Goal: Communication & Community: Answer question/provide support

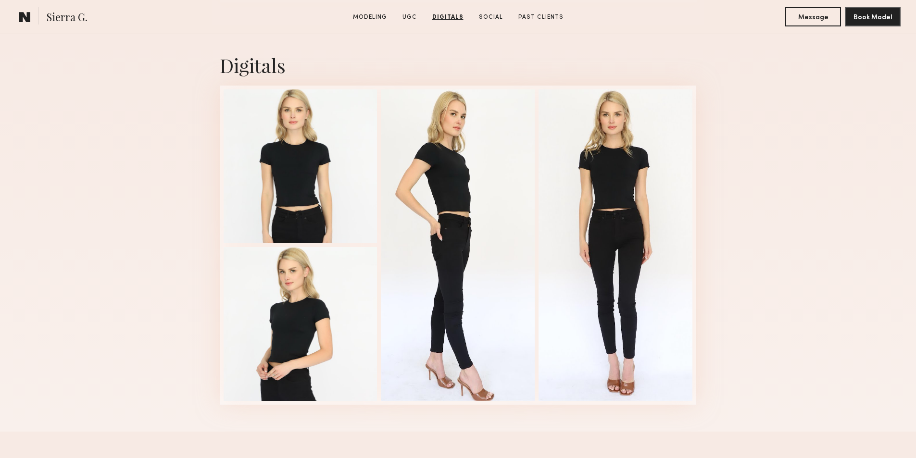
scroll to position [1731, 0]
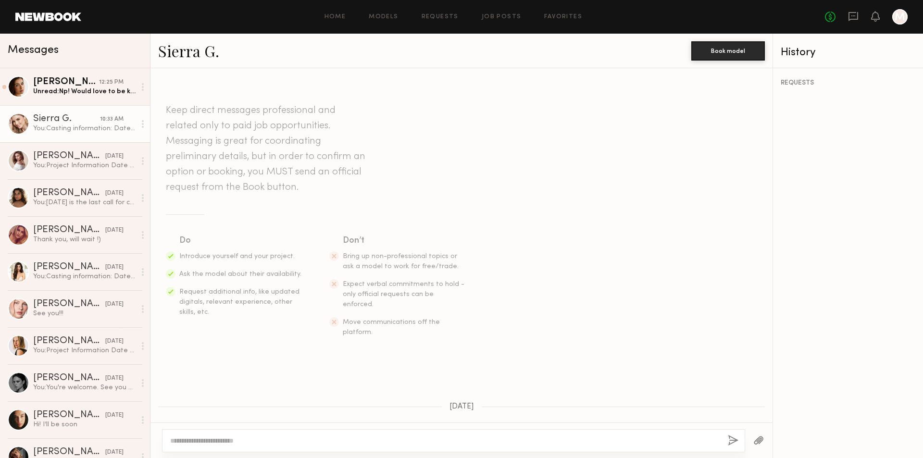
scroll to position [1192, 0]
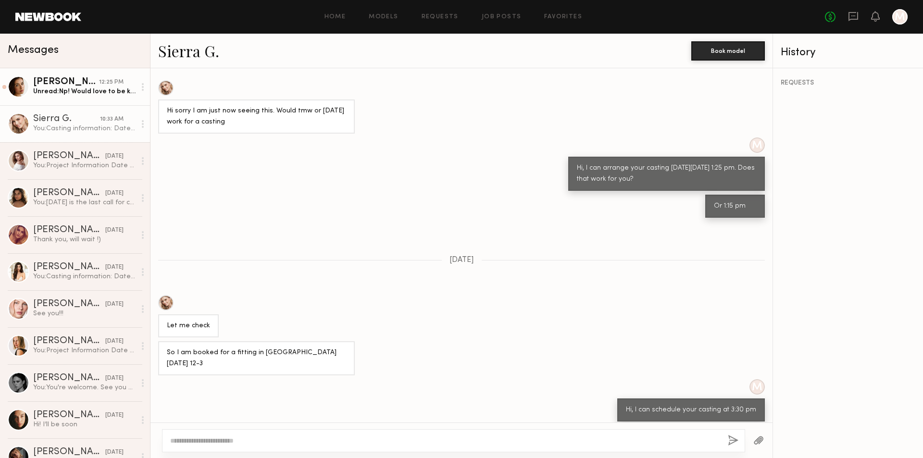
click at [76, 96] on div "Unread: Np! Would love to be kept in mind for the next one :)" at bounding box center [84, 91] width 102 height 9
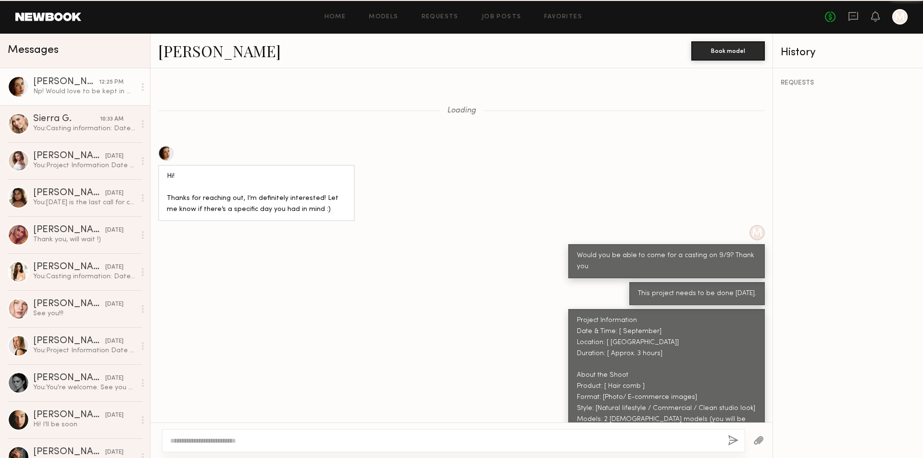
scroll to position [756, 0]
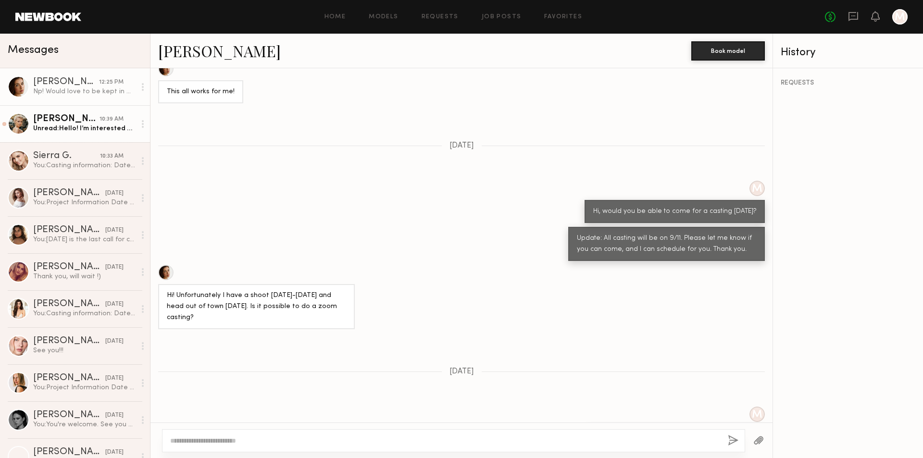
scroll to position [715, 0]
click at [77, 129] on div "Unread: Hello! I’m interested but out of town until the 18th. What’s the date o…" at bounding box center [84, 128] width 102 height 9
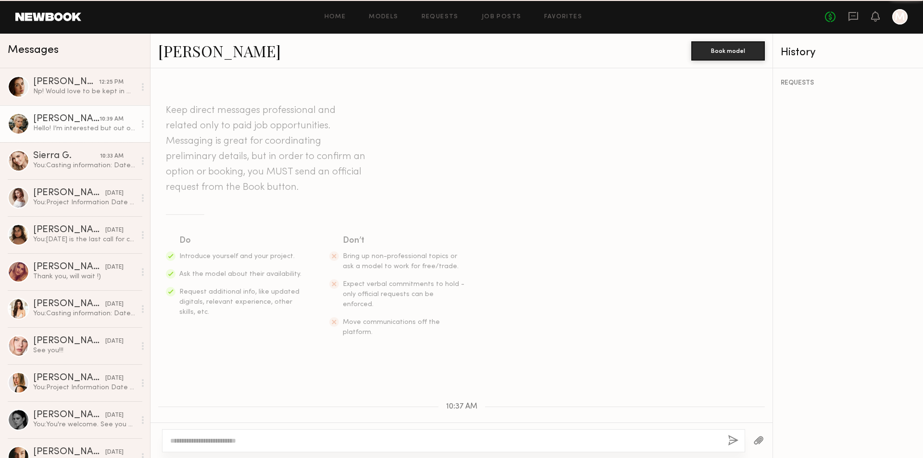
scroll to position [422, 0]
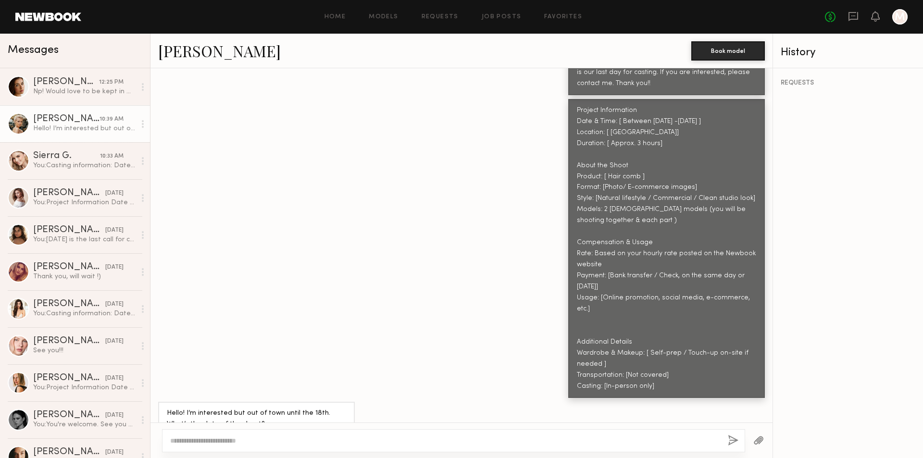
click at [358, 438] on textarea at bounding box center [445, 441] width 550 height 10
click at [316, 442] on textarea "**********" at bounding box center [445, 441] width 550 height 10
type textarea "**********"
click at [732, 440] on button "button" at bounding box center [733, 441] width 11 height 12
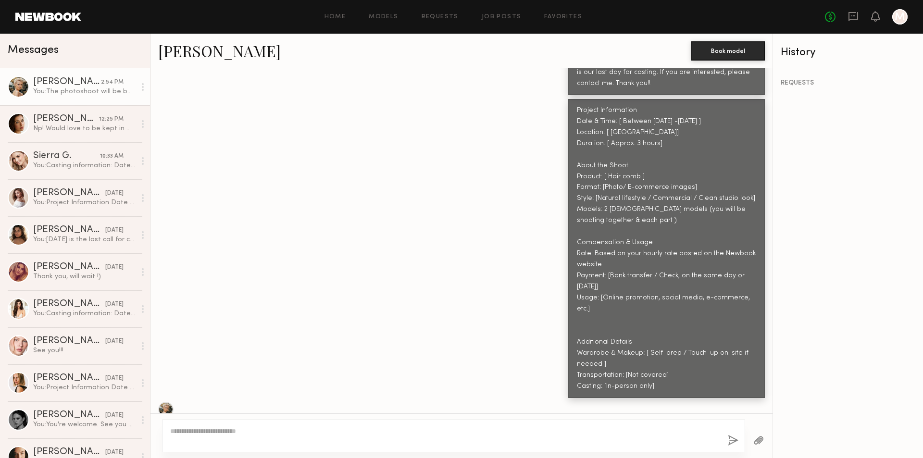
scroll to position [543, 0]
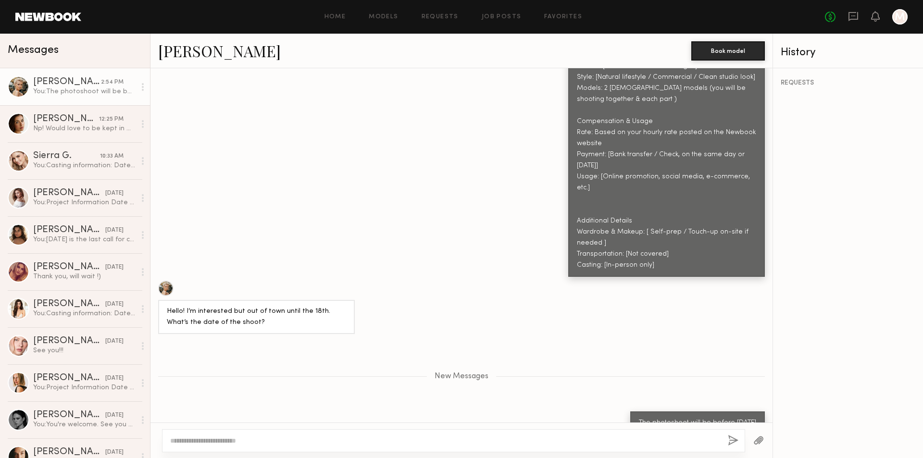
click at [584, 440] on textarea at bounding box center [445, 441] width 550 height 10
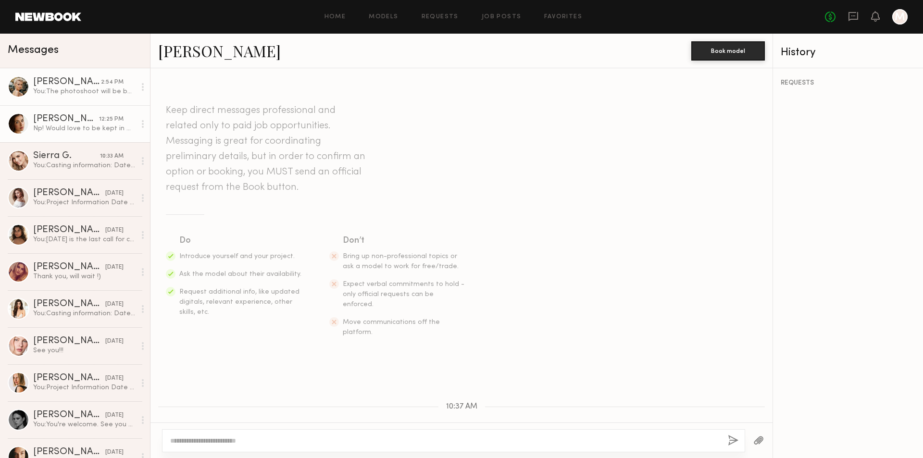
click at [69, 131] on div "Np! Would love to be kept in mind for the next one :)" at bounding box center [84, 128] width 102 height 9
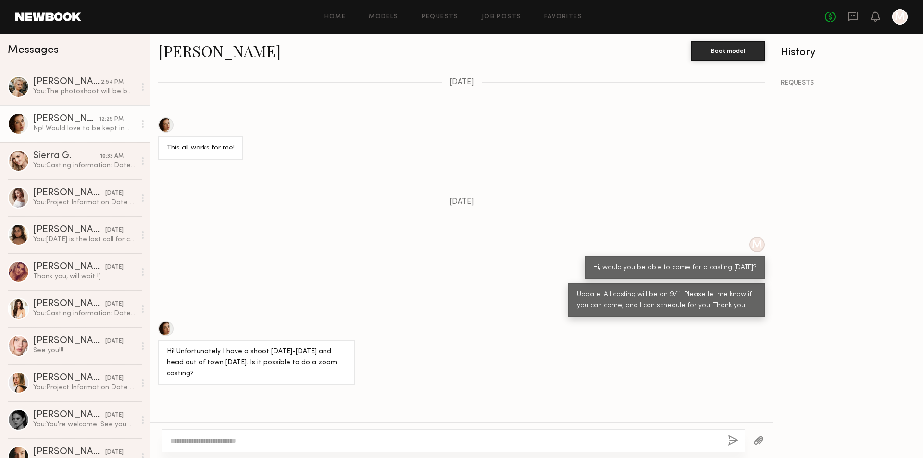
scroll to position [1119, 0]
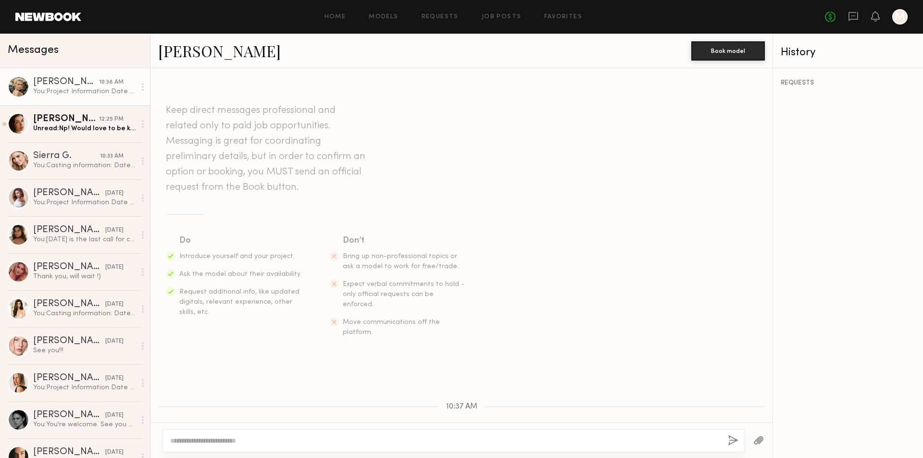
scroll to position [468, 0]
